Goal: Navigation & Orientation: Find specific page/section

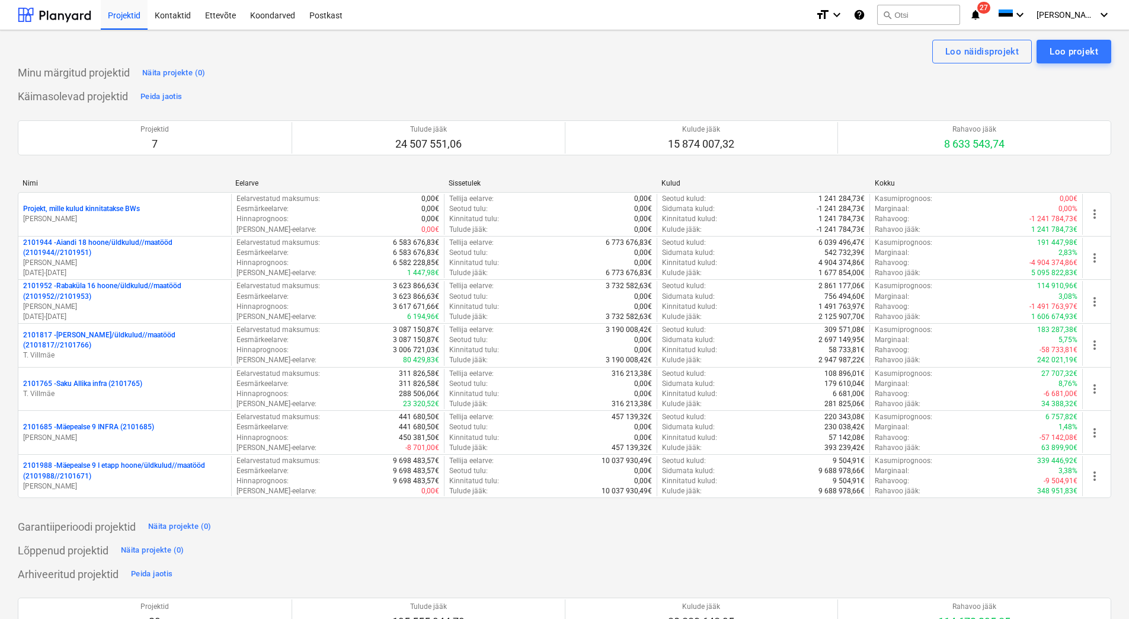
click at [994, 7] on div "format_size keyboard_arrow_down help search Otsi notifications 27 keyboard_arro…" at bounding box center [963, 15] width 296 height 30
click at [990, 8] on span "27" at bounding box center [983, 8] width 13 height 12
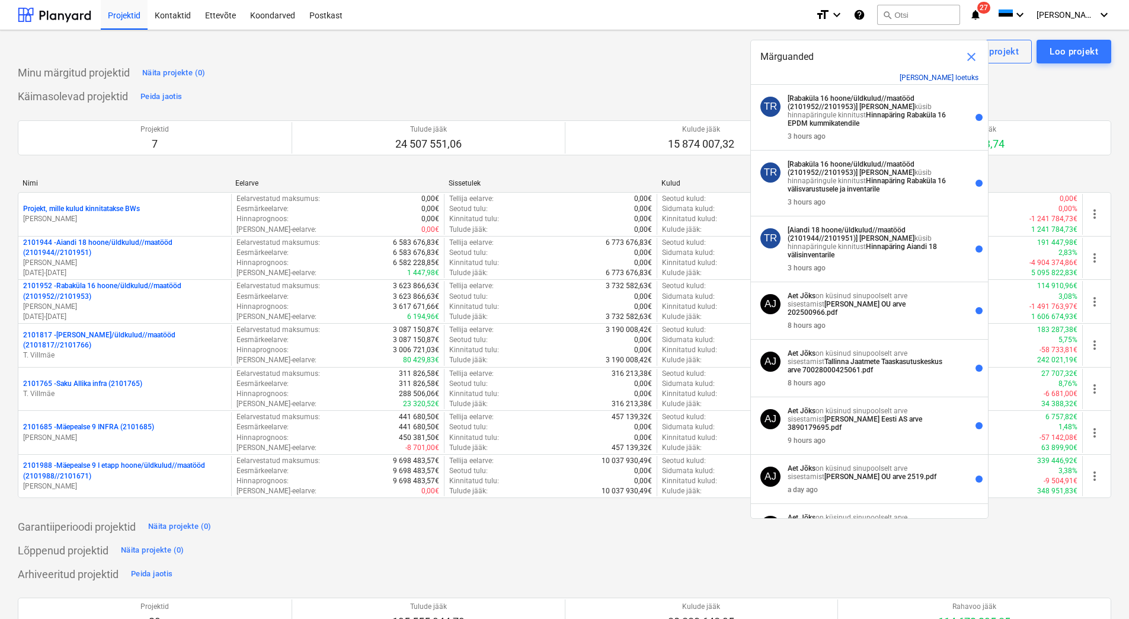
click at [948, 76] on button "[PERSON_NAME] loetuks" at bounding box center [938, 77] width 79 height 8
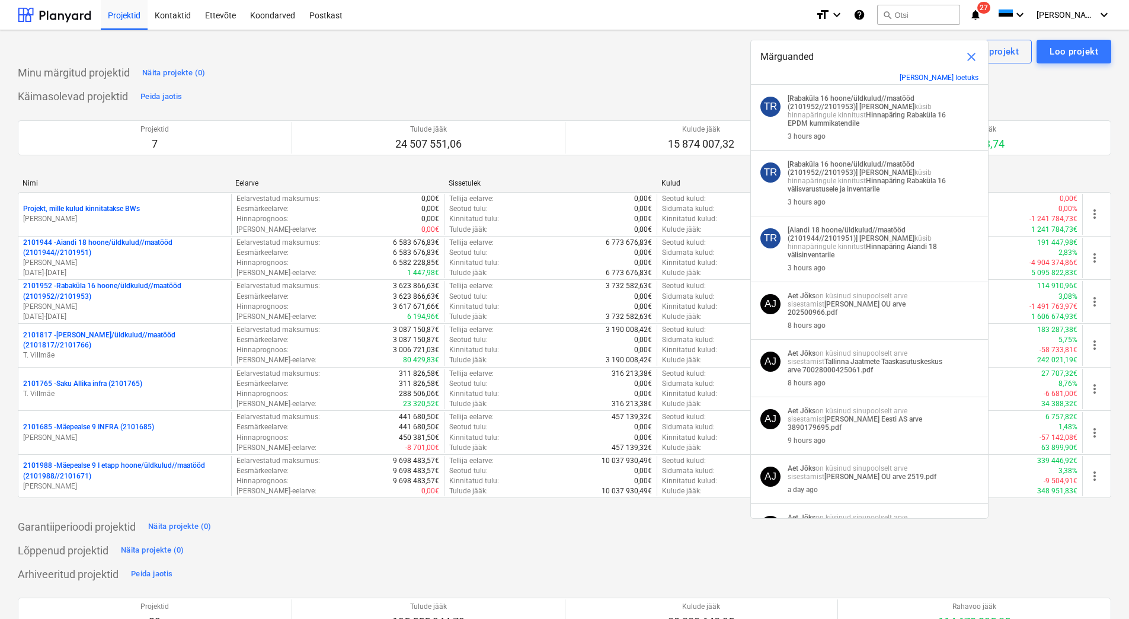
click at [865, 53] on div "Märguanded close" at bounding box center [869, 52] width 237 height 24
click at [973, 55] on span "close" at bounding box center [971, 57] width 14 height 14
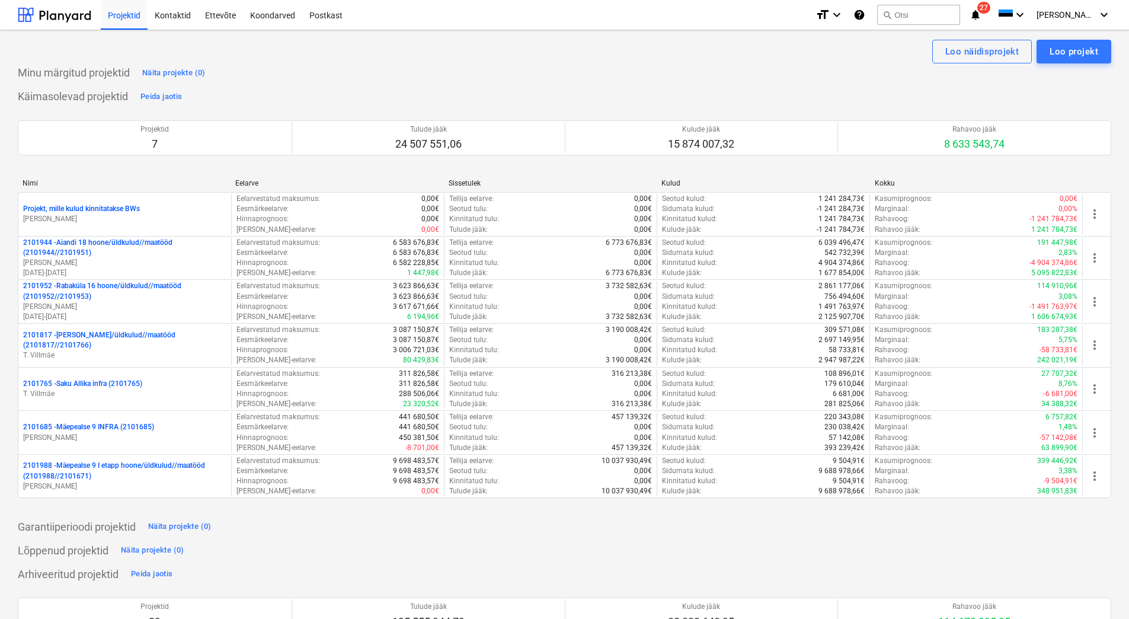
click at [981, 16] on icon "notifications" at bounding box center [975, 15] width 12 height 14
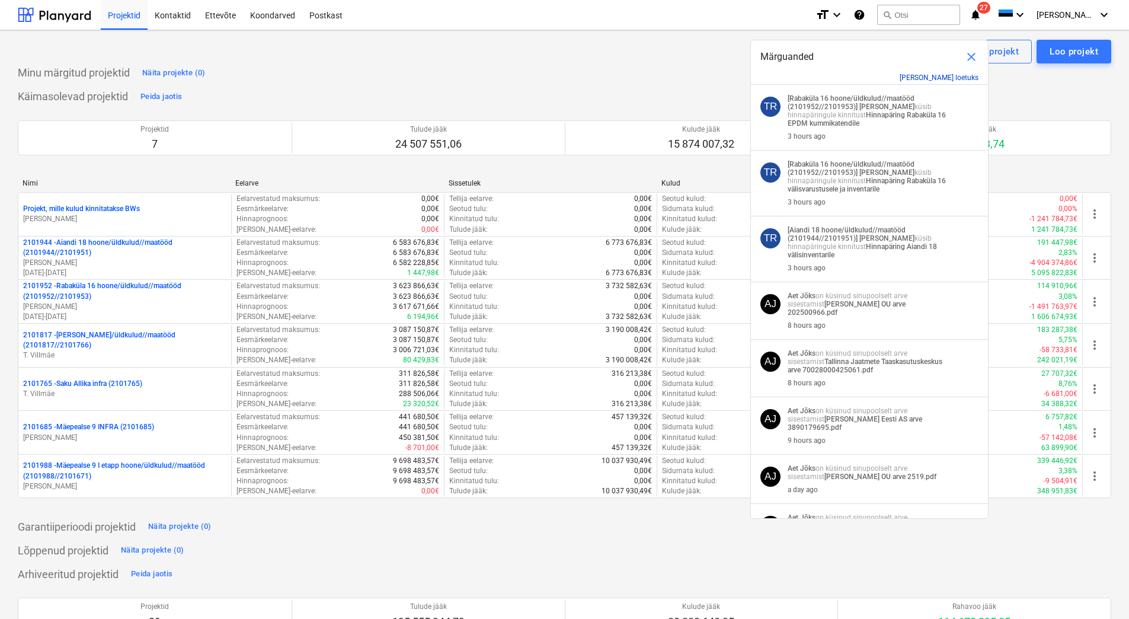
click at [935, 76] on button "[PERSON_NAME] loetuks" at bounding box center [938, 77] width 79 height 8
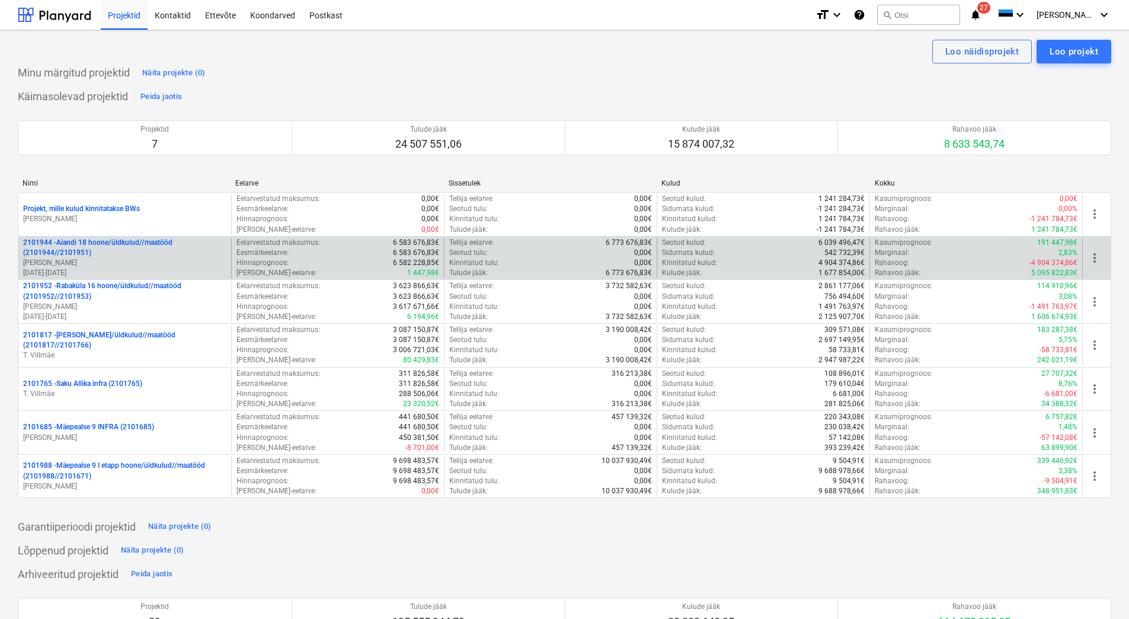
click at [76, 252] on p "2101944 - Aiandi 18 hoone/üldkulud//maatööd (2101944//2101951)" at bounding box center [124, 248] width 203 height 20
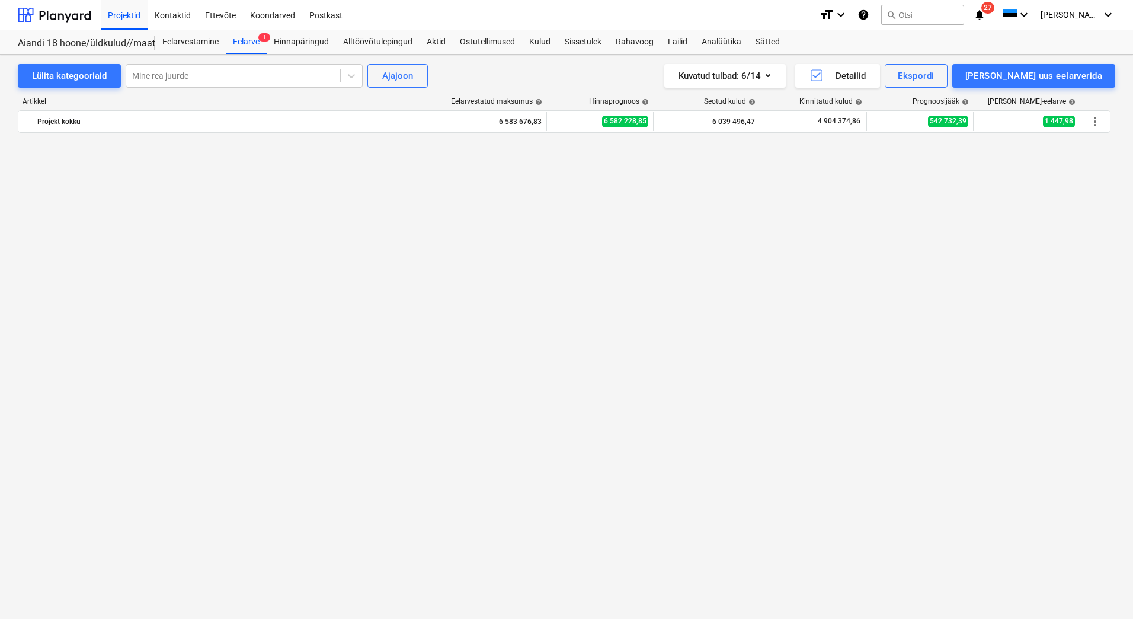
scroll to position [3081, 0]
